Goal: Task Accomplishment & Management: Use online tool/utility

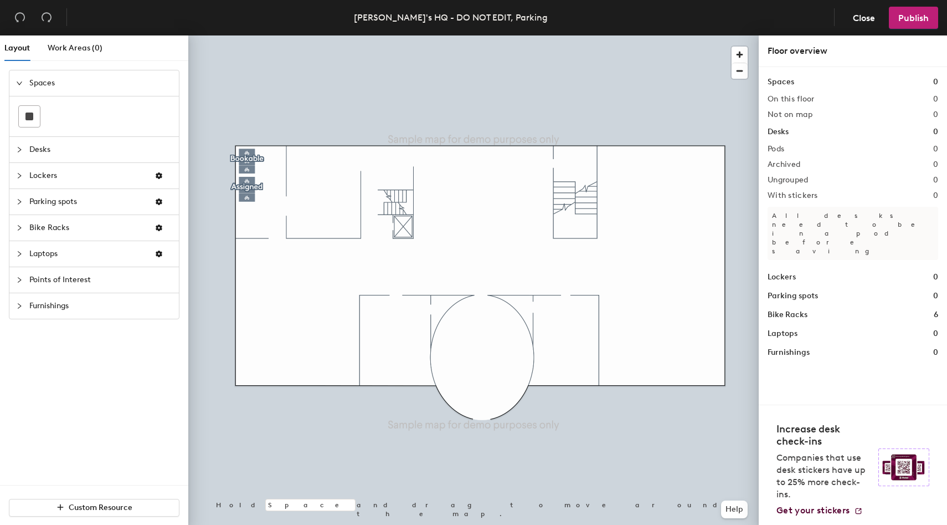
click at [48, 209] on span "Parking spots" at bounding box center [87, 201] width 116 height 25
click at [81, 200] on icon at bounding box center [77, 194] width 13 height 13
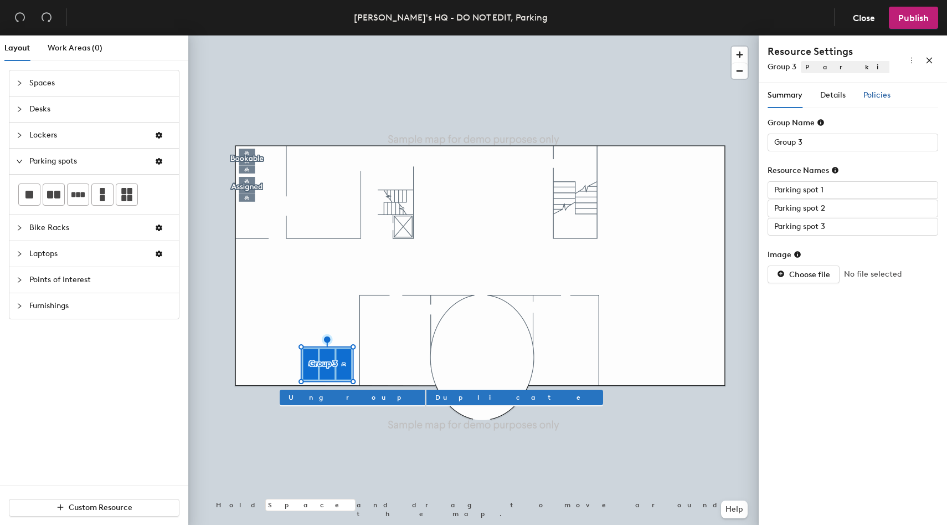
click at [866, 93] on span "Policies" at bounding box center [877, 94] width 27 height 9
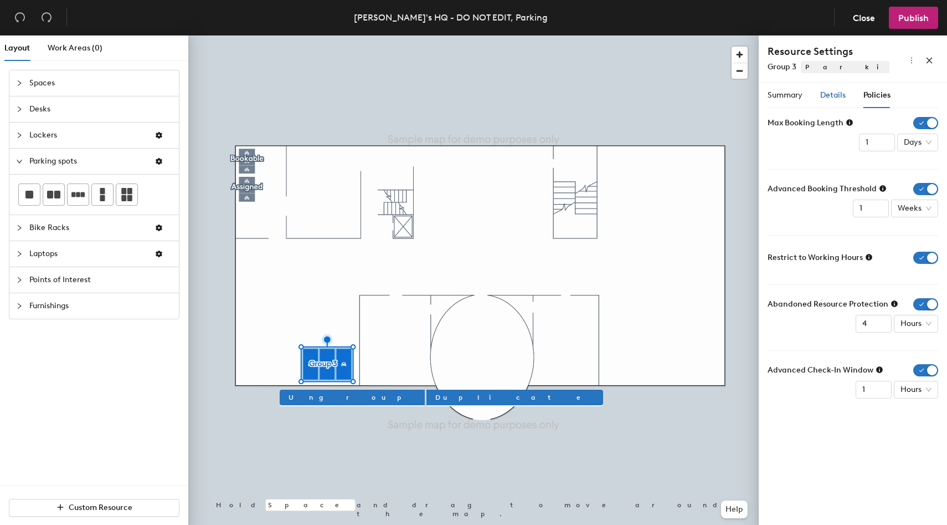
click at [832, 99] on span "Details" at bounding box center [832, 94] width 25 height 9
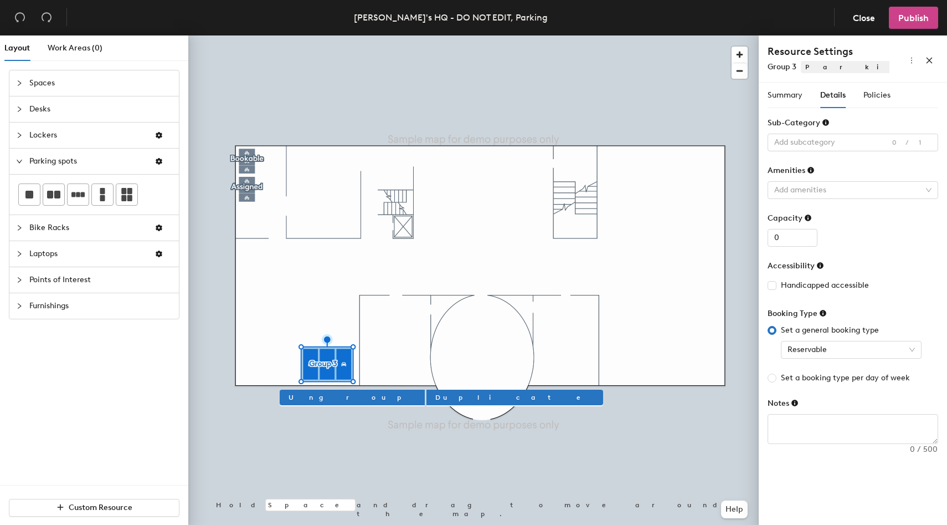
click at [911, 18] on span "Publish" at bounding box center [914, 18] width 30 height 11
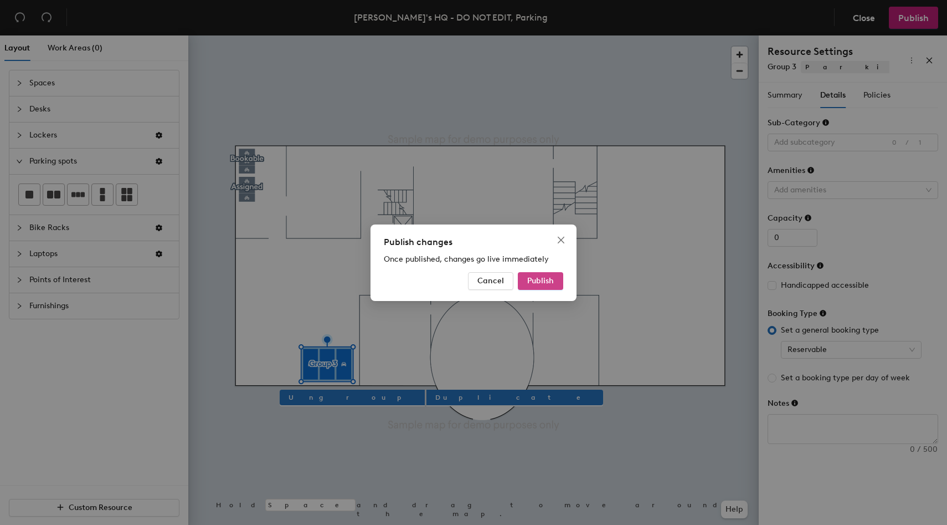
click at [538, 280] on span "Publish" at bounding box center [540, 280] width 27 height 9
